Goal: Download file/media

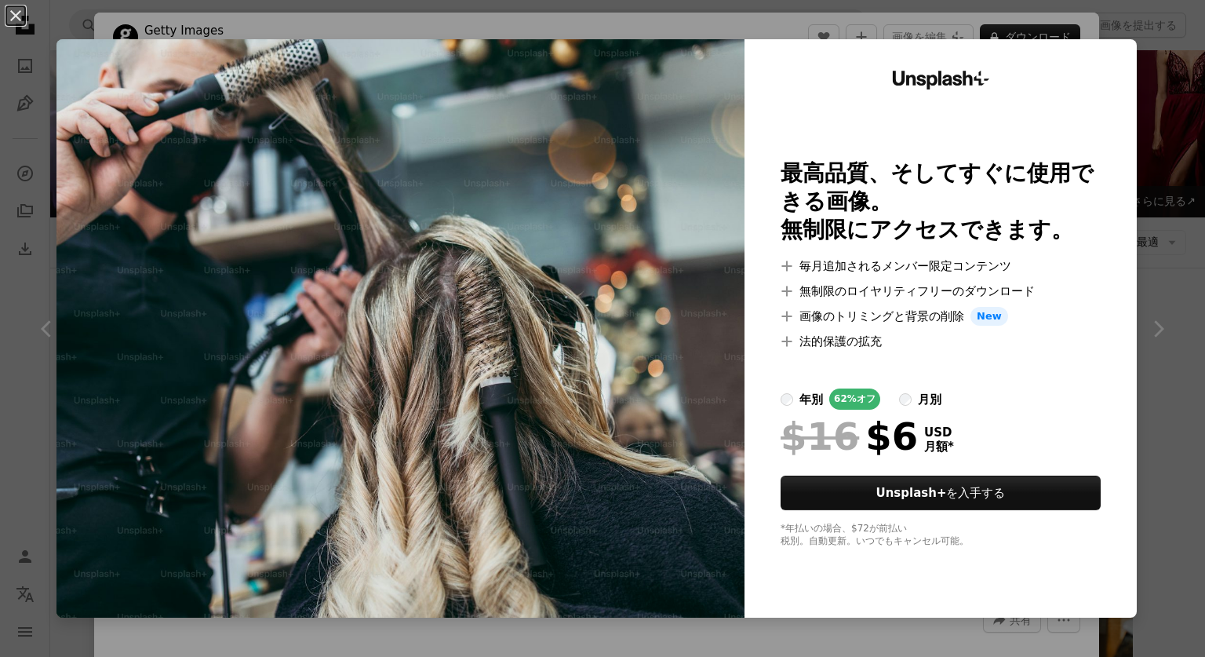
scroll to position [381, 0]
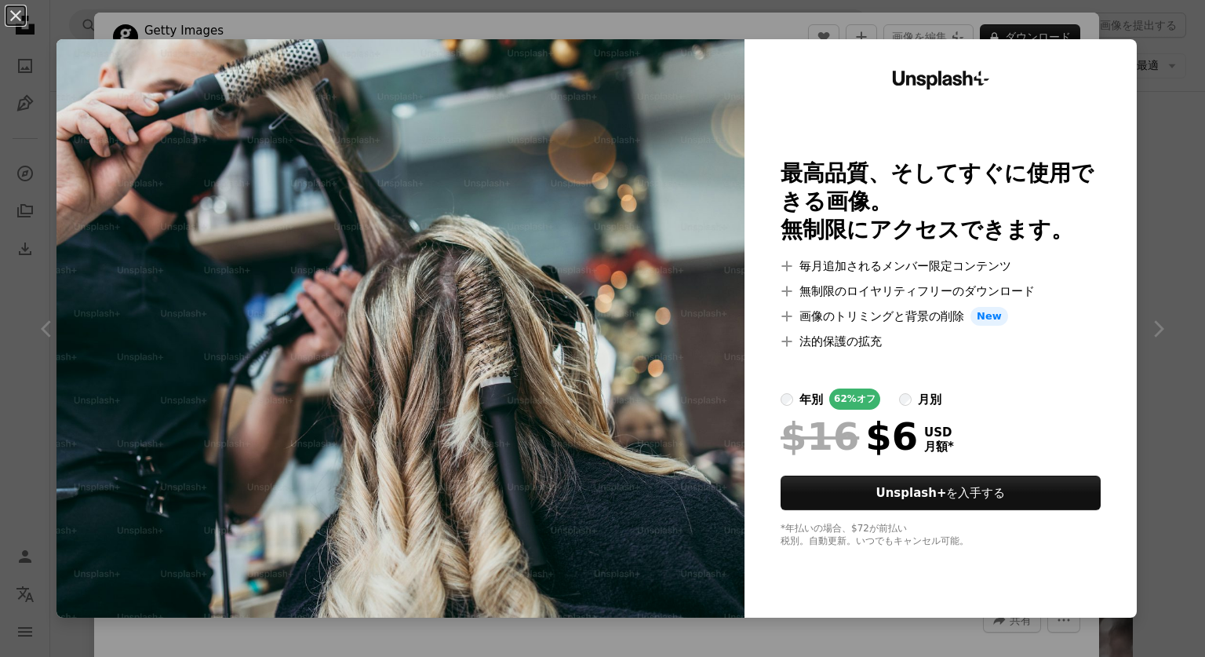
click at [1032, 19] on div "An X shape Unsplash+ 最高品質、そしてすぐに使用できる画像。 無制限にアクセスできます。 A plus sign 毎月追加されるメンバー限…" at bounding box center [602, 328] width 1205 height 657
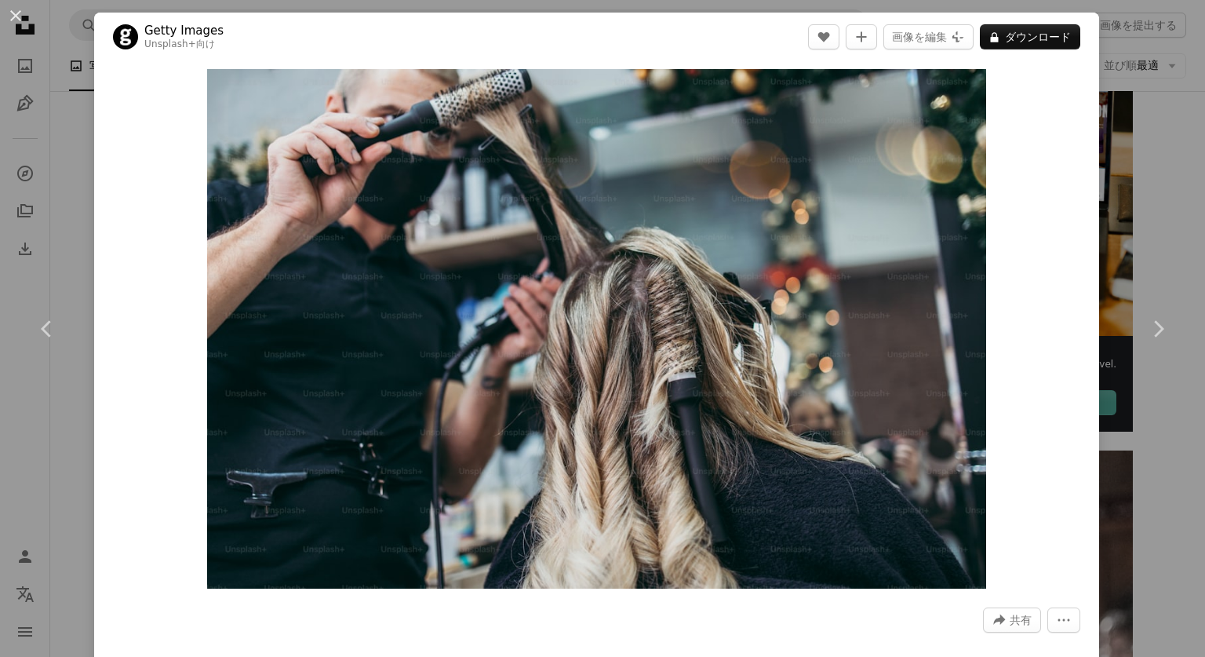
click at [1159, 220] on div "An X shape Chevron left Chevron right Getty Images Unsplash+ 向け A heart A plus …" at bounding box center [602, 328] width 1205 height 657
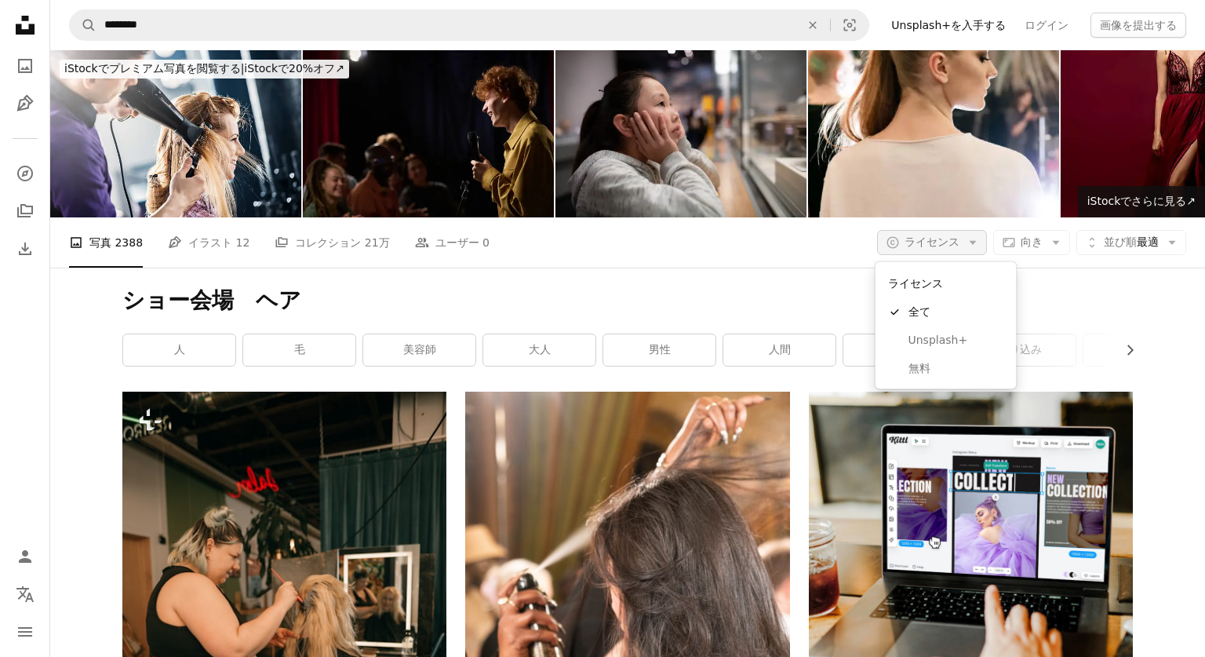
click at [969, 246] on icon "Arrow down" at bounding box center [973, 242] width 14 height 14
click at [919, 362] on span "無料" at bounding box center [957, 368] width 96 height 16
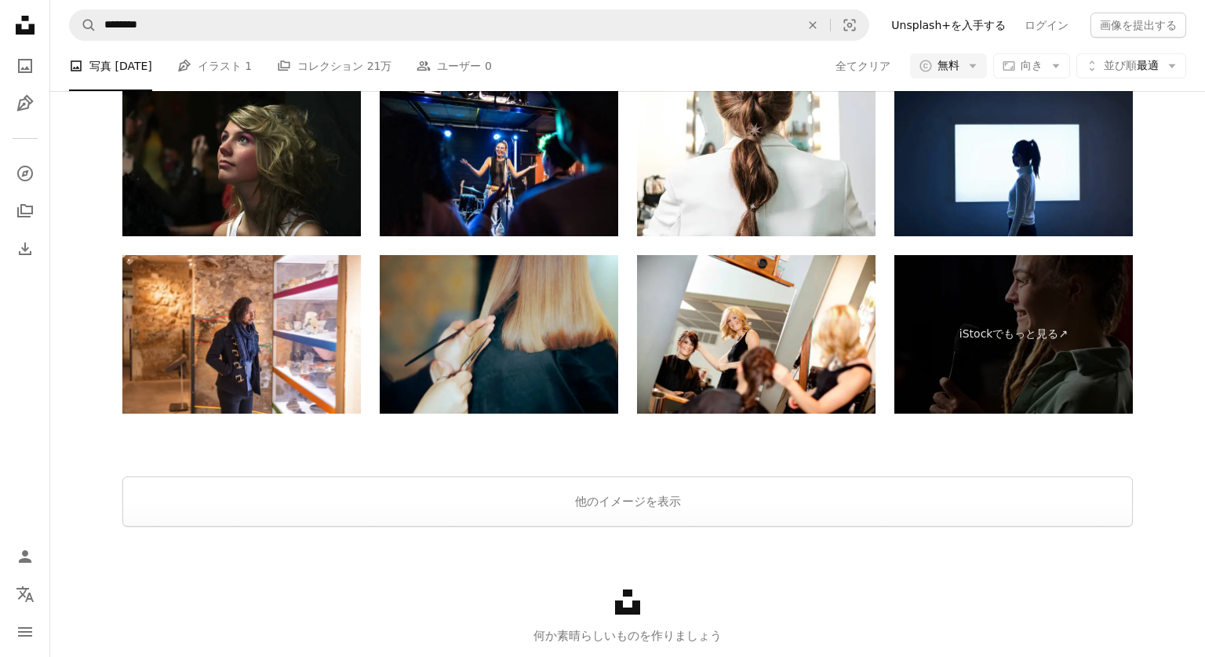
scroll to position [2770, 0]
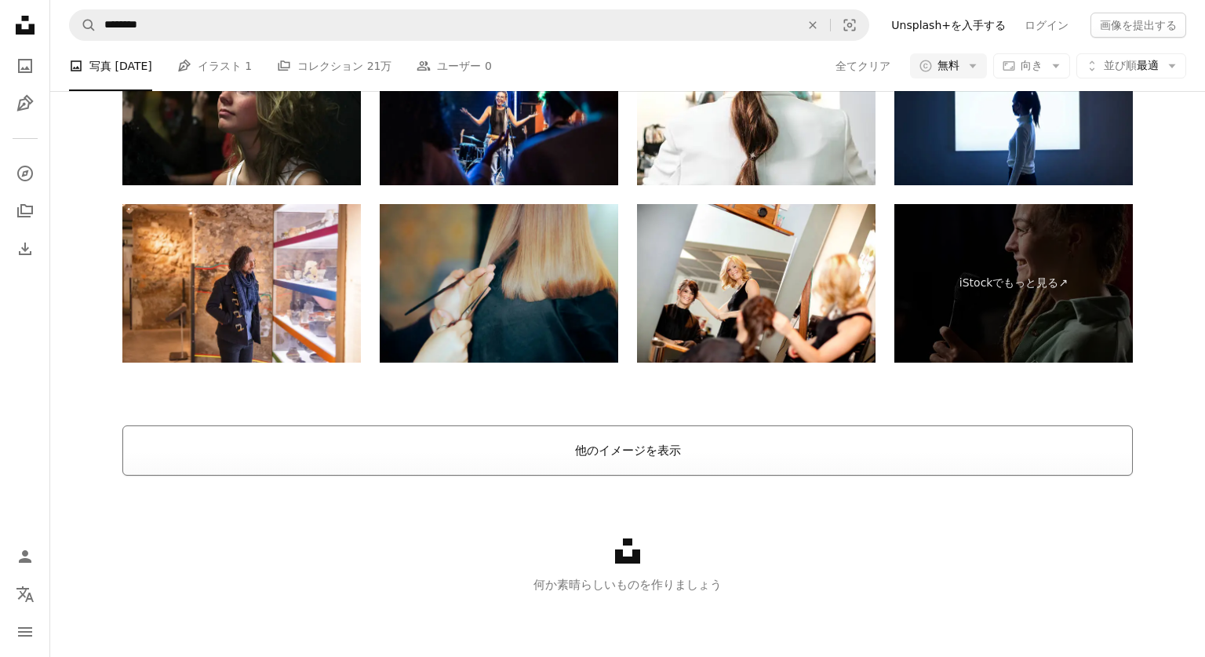
click at [679, 445] on button "他のイメージを表示" at bounding box center [627, 450] width 1011 height 50
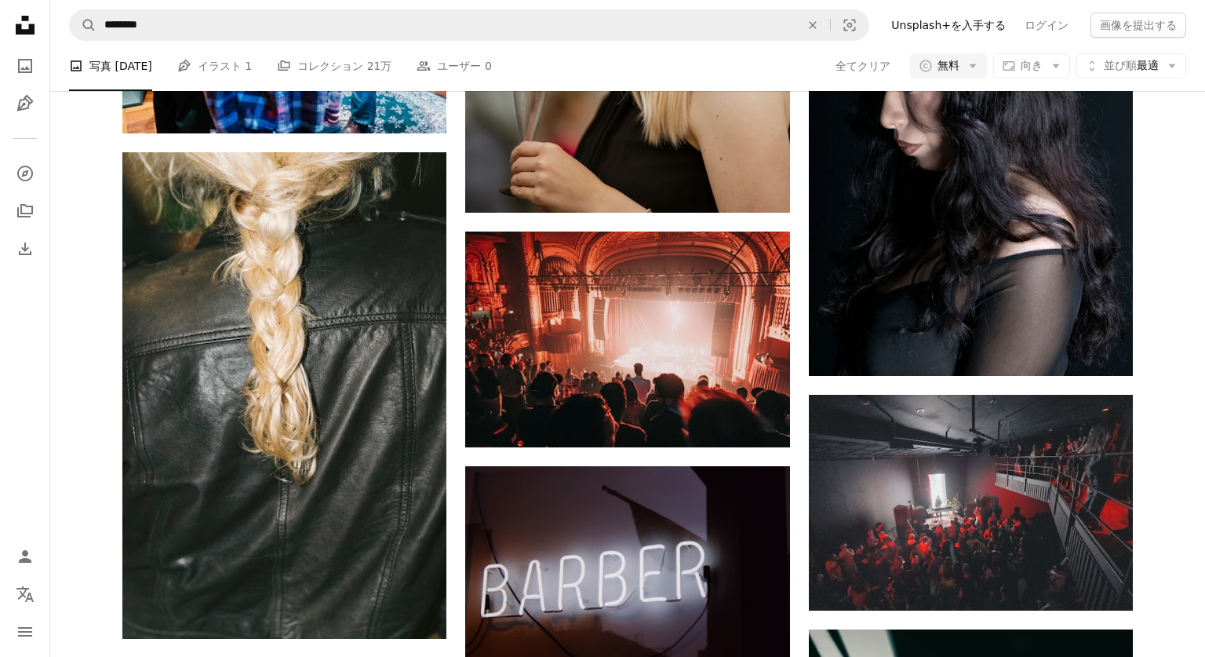
scroll to position [4220, 0]
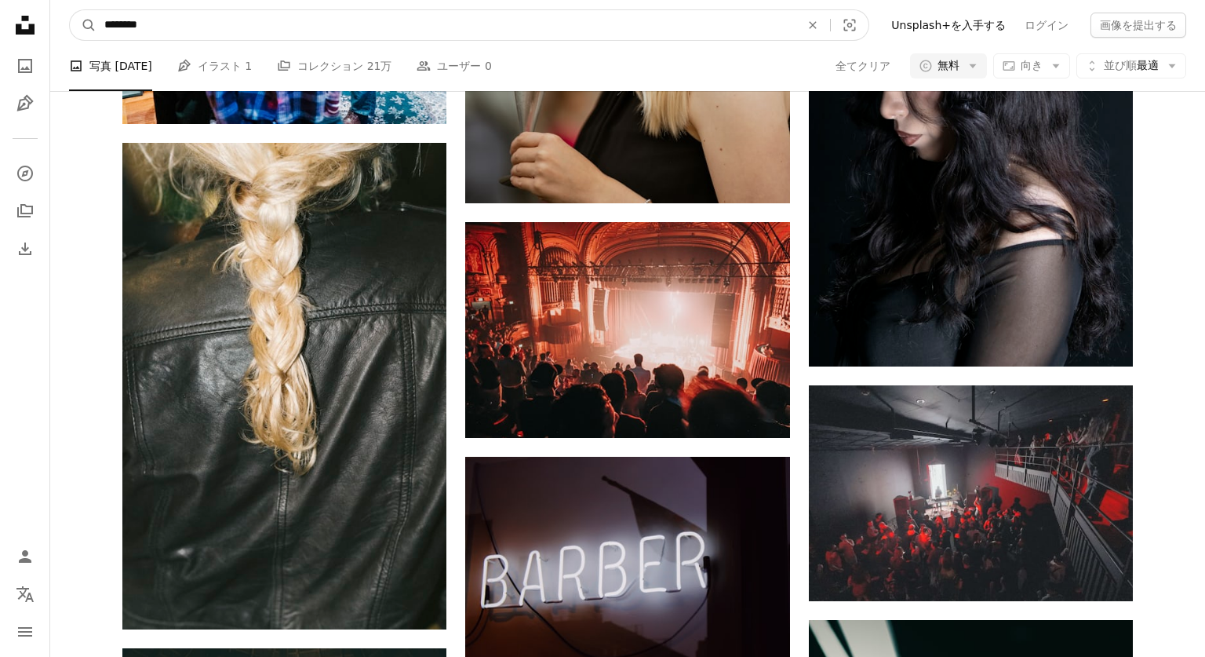
drag, startPoint x: 225, startPoint y: 21, endPoint x: -120, endPoint y: 21, distance: 345.2
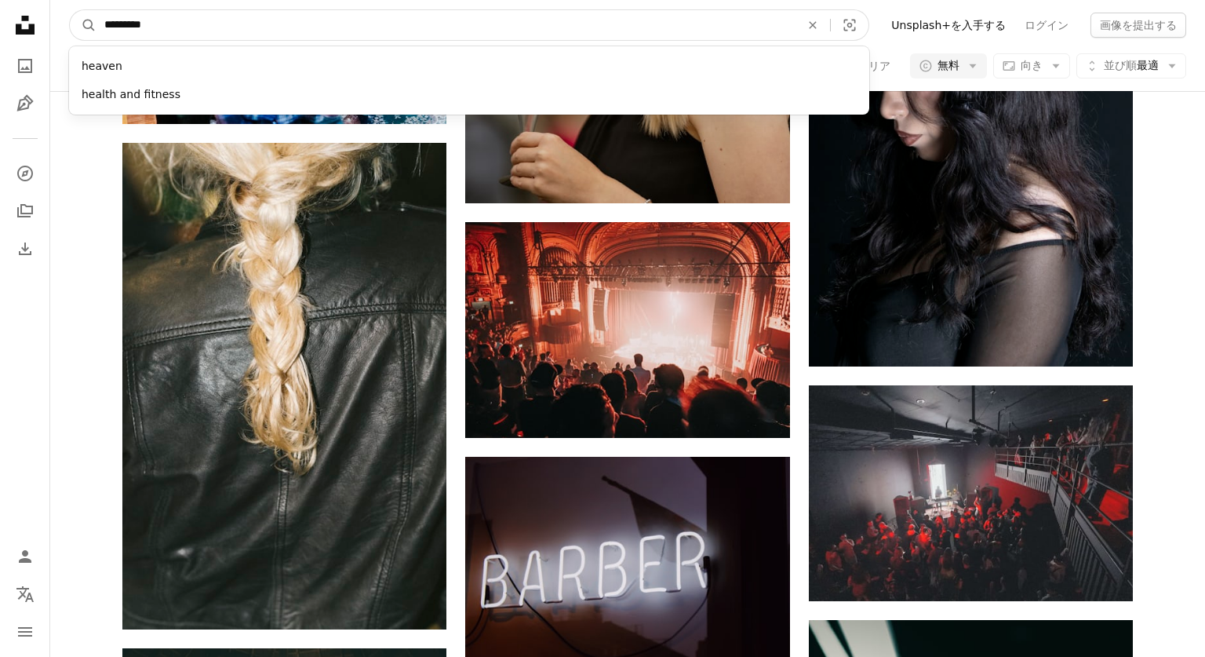
type input "**********"
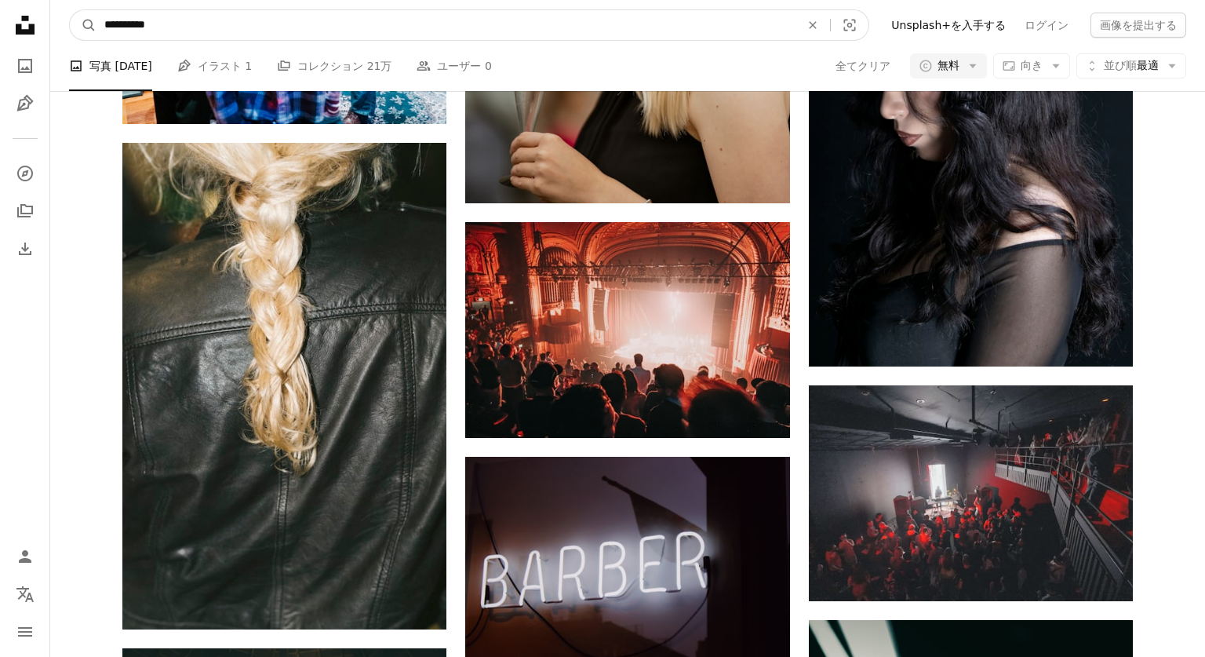
click button "A magnifying glass" at bounding box center [83, 25] width 27 height 30
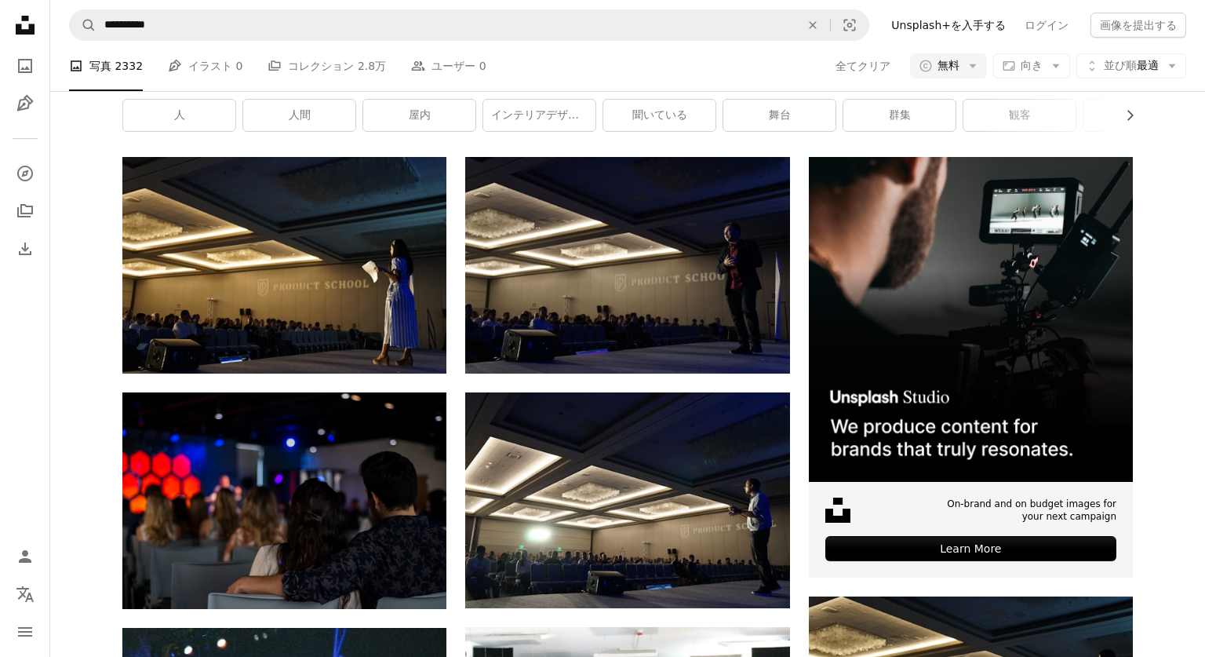
scroll to position [236, 0]
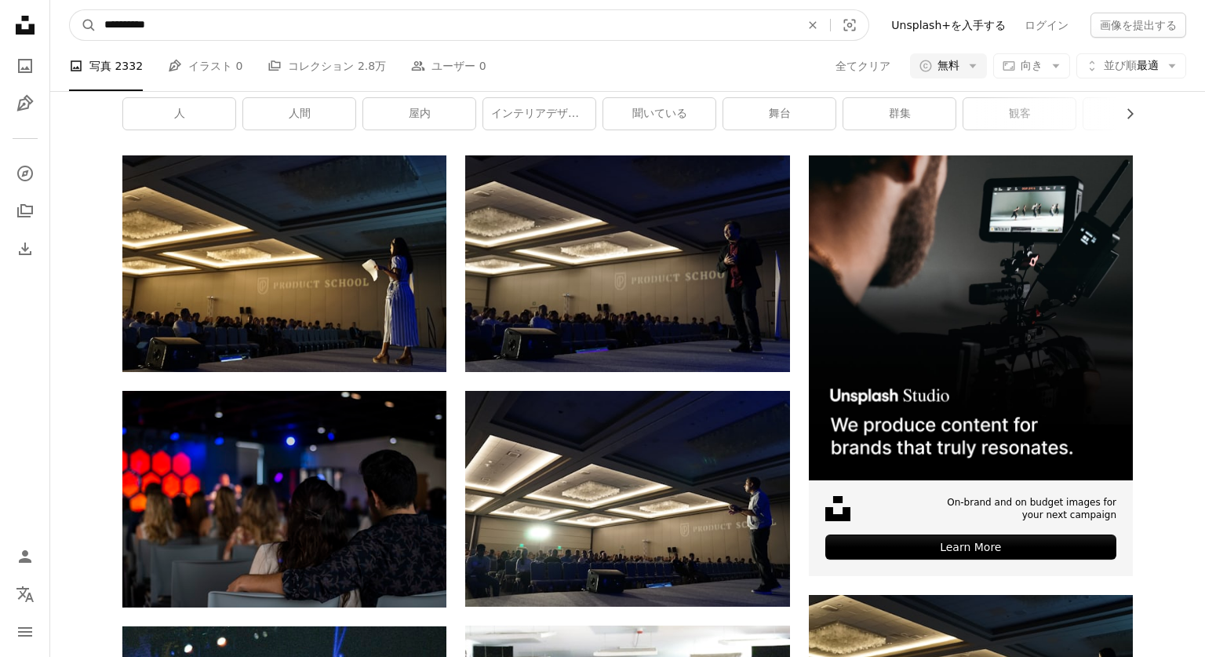
drag, startPoint x: 111, startPoint y: 23, endPoint x: 20, endPoint y: 23, distance: 91.0
type input "**********"
click button "A magnifying glass" at bounding box center [83, 25] width 27 height 30
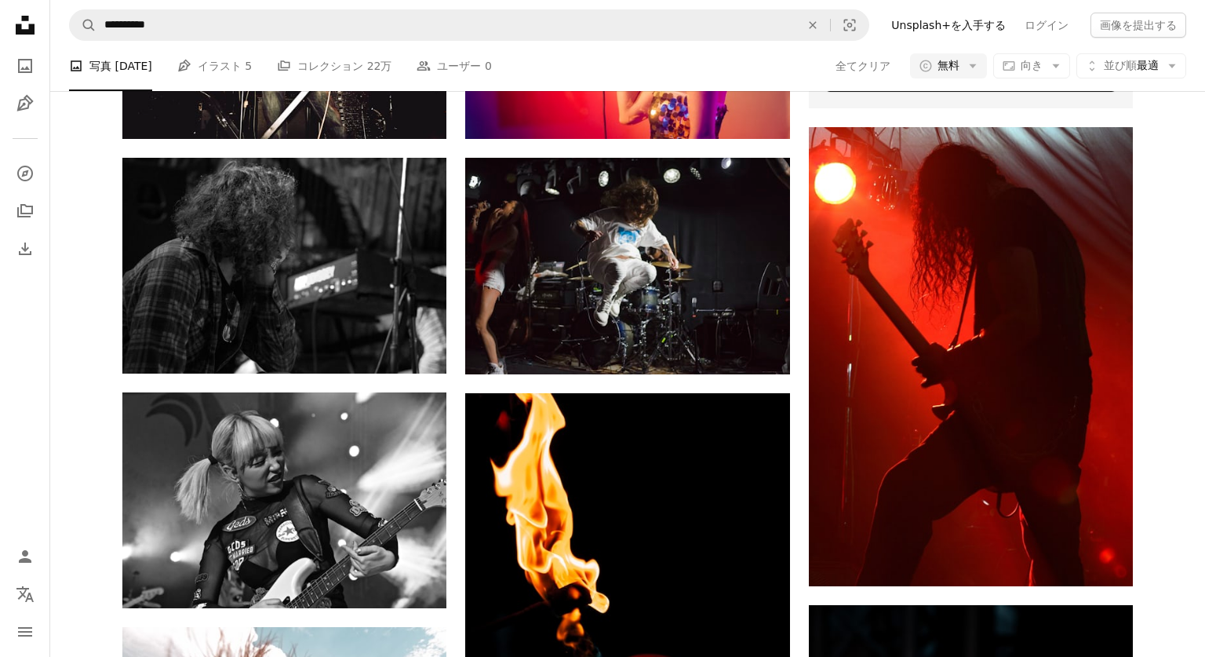
scroll to position [677, 0]
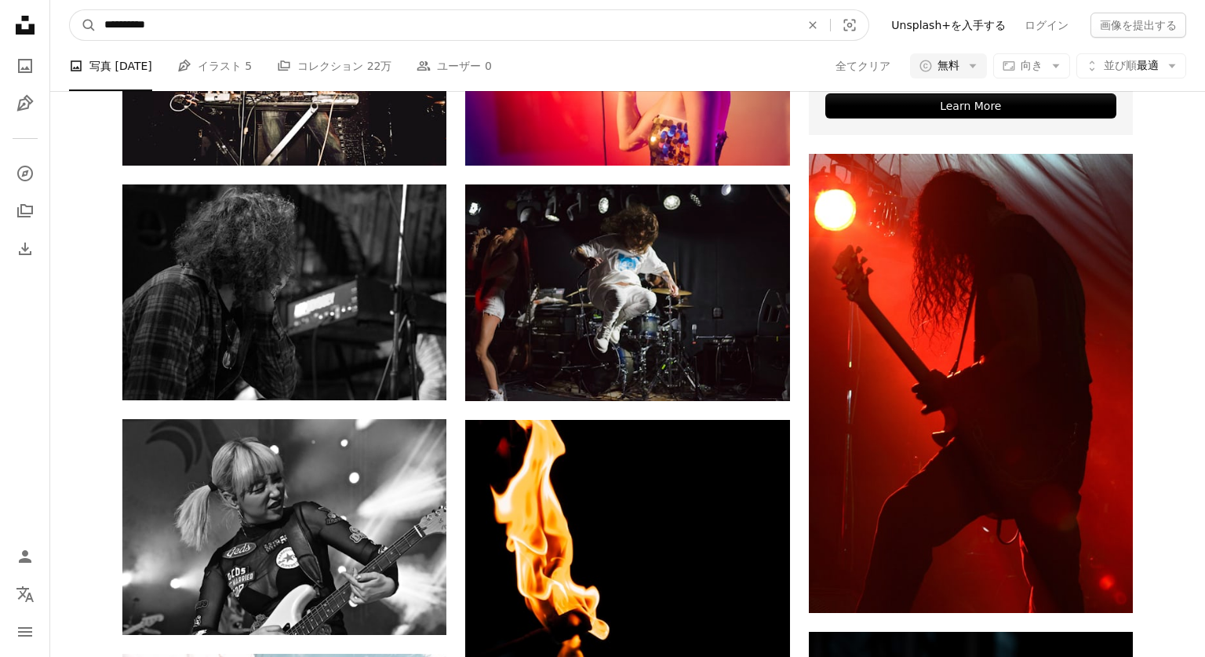
click at [193, 25] on input "**********" at bounding box center [446, 25] width 699 height 30
click at [225, 26] on input "**********" at bounding box center [446, 25] width 699 height 30
type input "**********"
click button "A magnifying glass" at bounding box center [83, 25] width 27 height 30
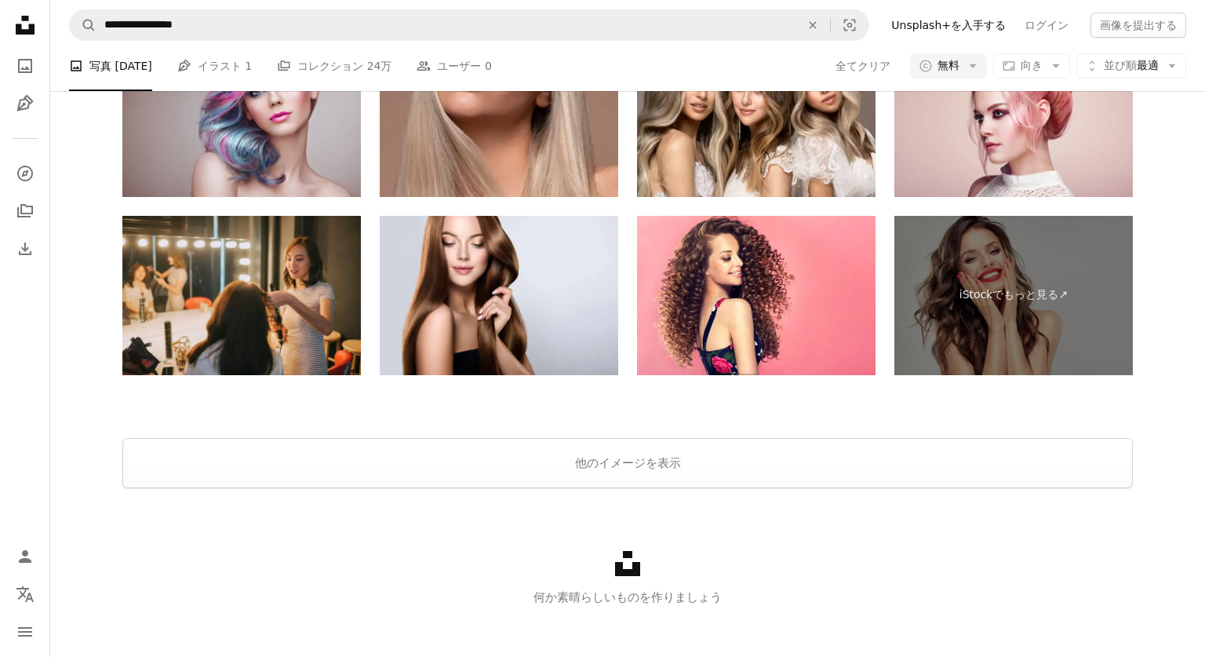
scroll to position [3280, 0]
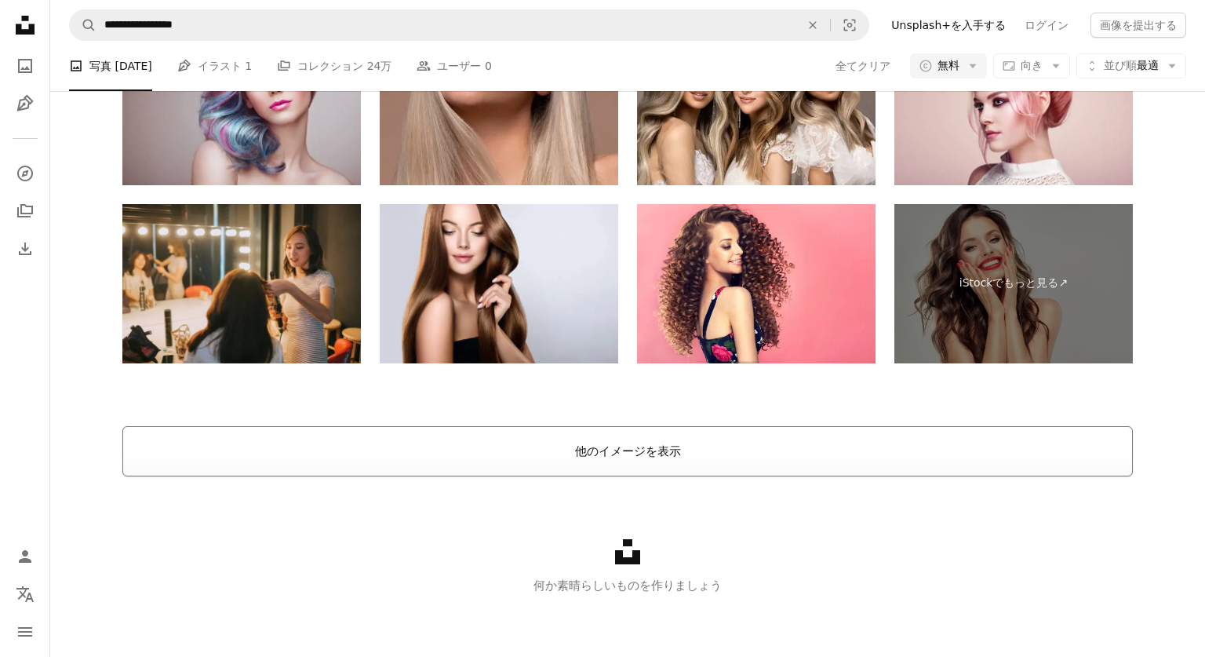
click at [483, 457] on button "他のイメージを表示" at bounding box center [627, 451] width 1011 height 50
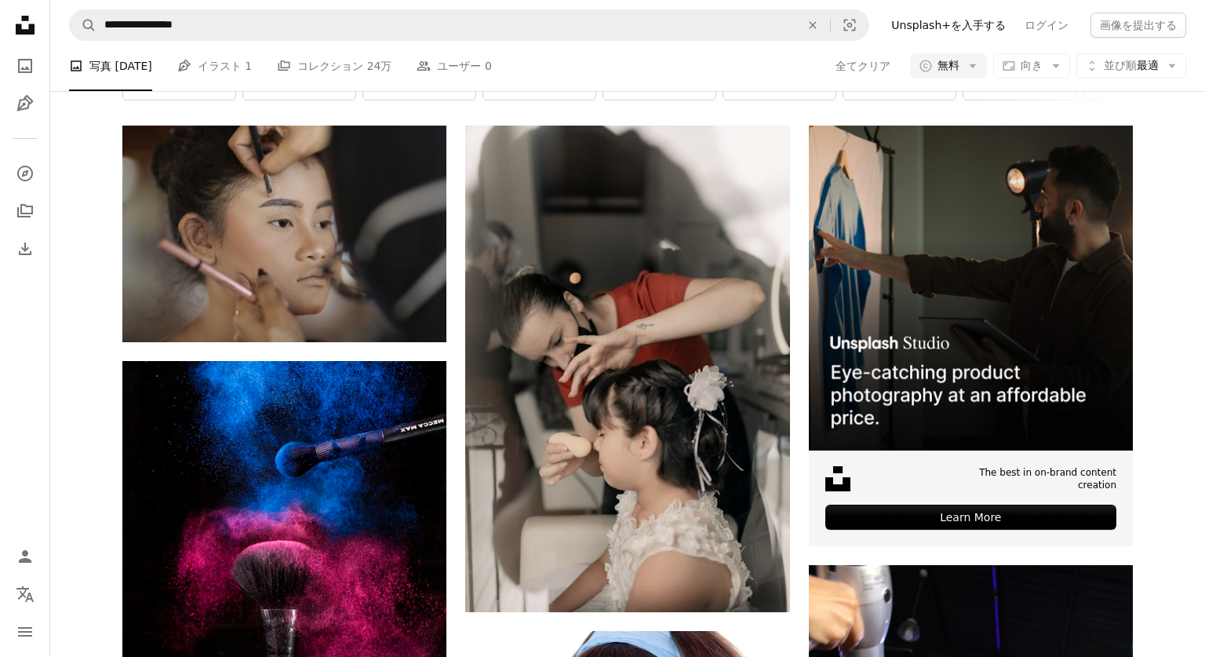
scroll to position [325, 0]
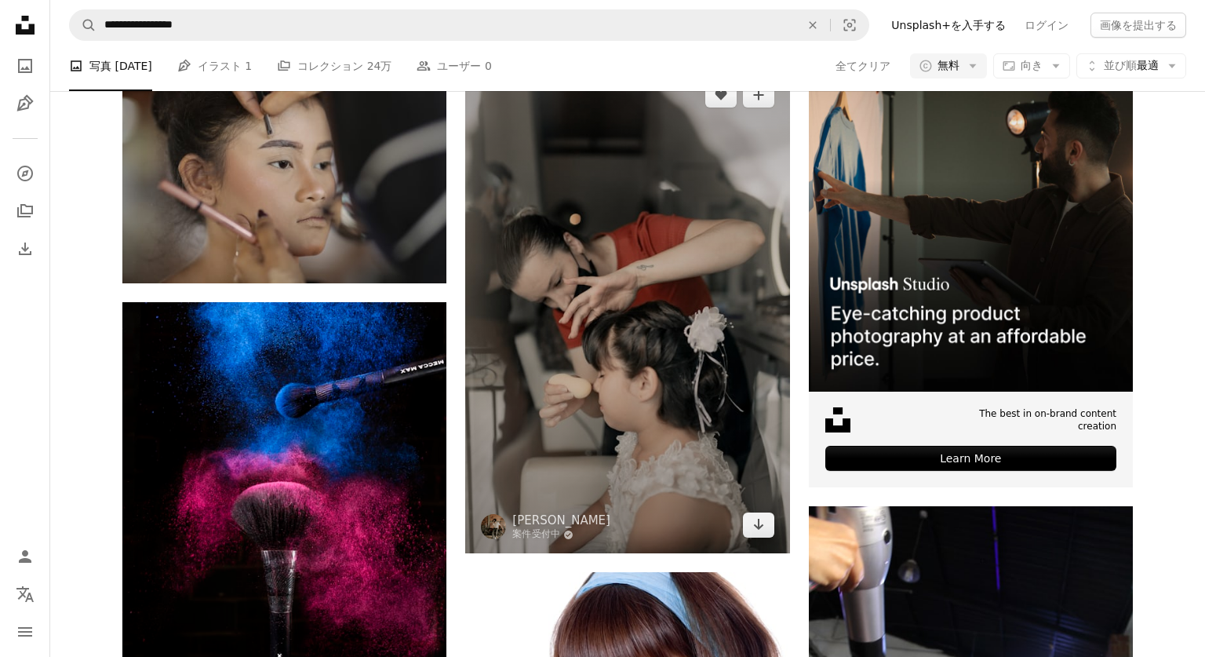
click at [629, 271] on img at bounding box center [627, 310] width 324 height 486
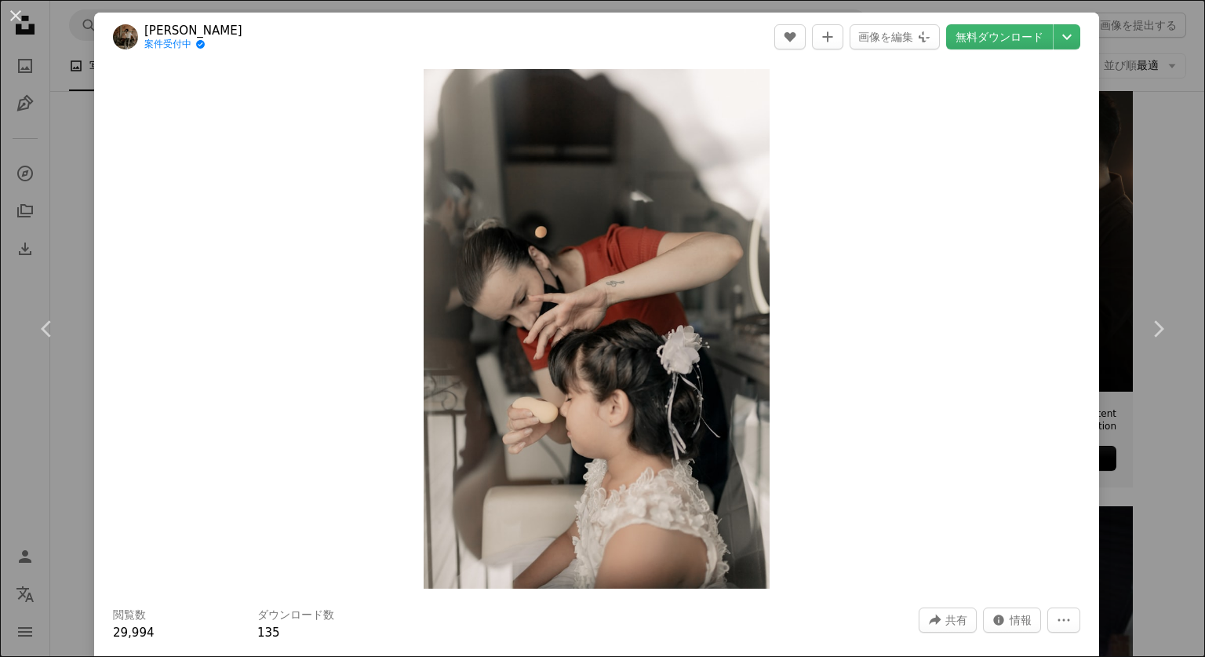
click at [1127, 177] on div "An X shape Chevron left Chevron right Alexander Mass 案件受付中 A checkmark inside o…" at bounding box center [602, 328] width 1205 height 657
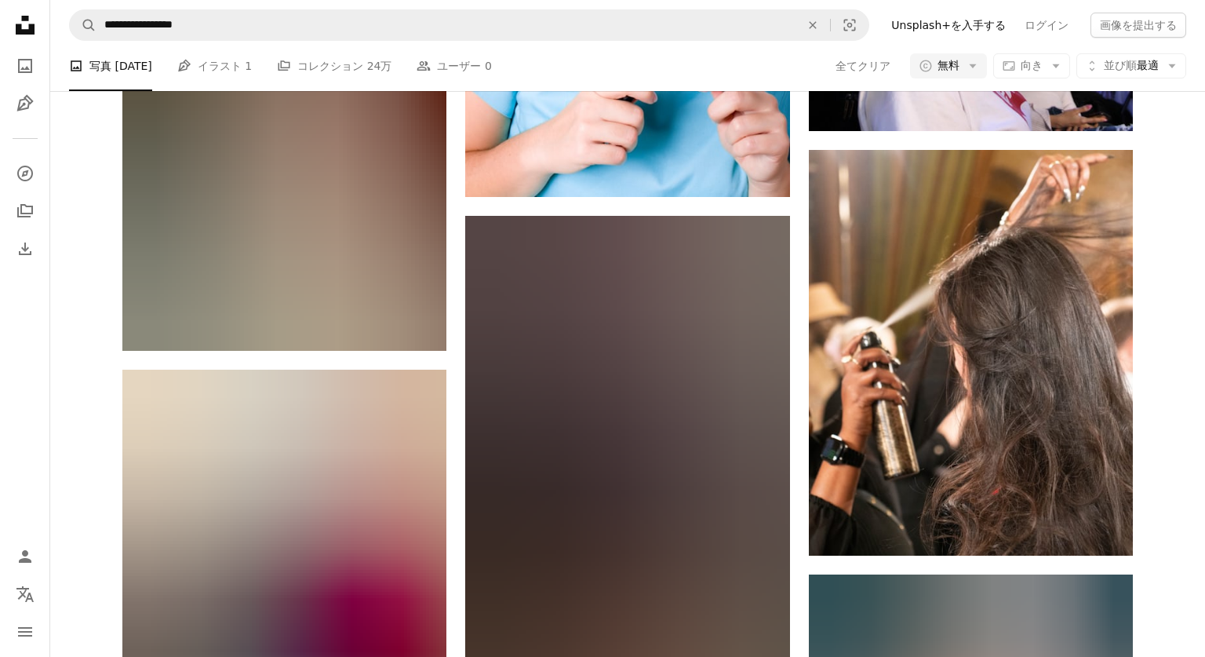
scroll to position [1189, 0]
